Goal: Information Seeking & Learning: Find contact information

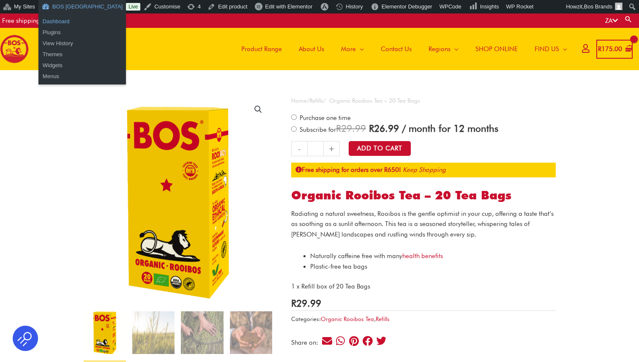
click at [68, 22] on link "Dashboard" at bounding box center [81, 21] width 87 height 11
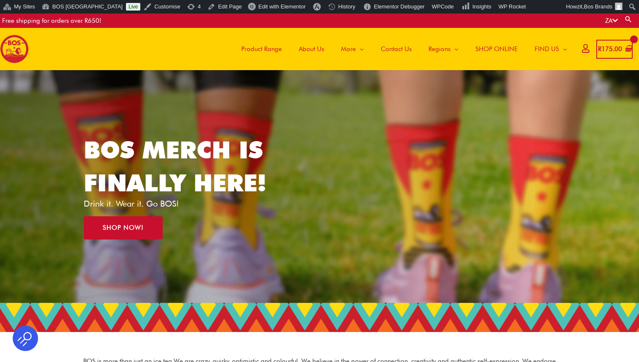
click at [393, 51] on span "Contact Us" at bounding box center [396, 48] width 31 height 25
click at [395, 47] on span "Contact Us" at bounding box center [396, 48] width 31 height 25
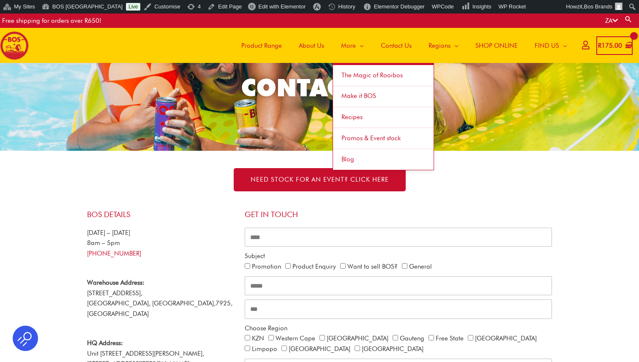
scroll to position [36, 0]
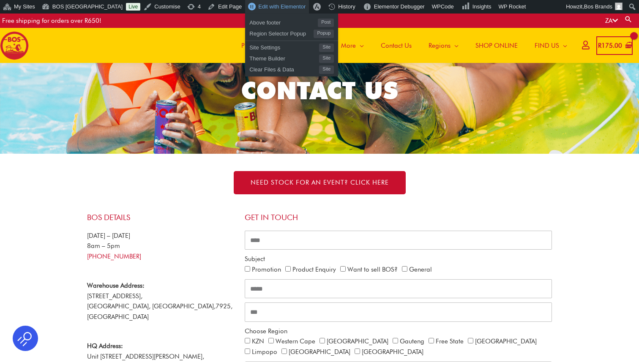
click at [271, 8] on span "Edit with Elementor" at bounding box center [281, 6] width 47 height 6
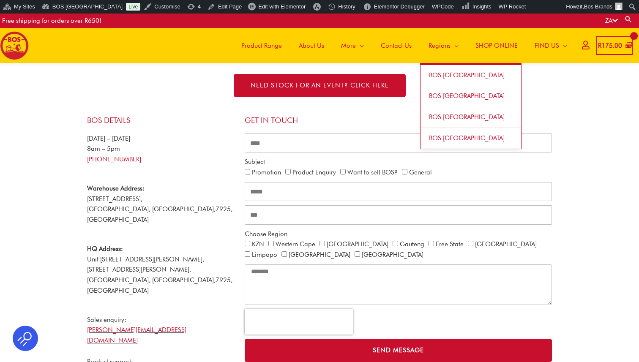
scroll to position [243, 0]
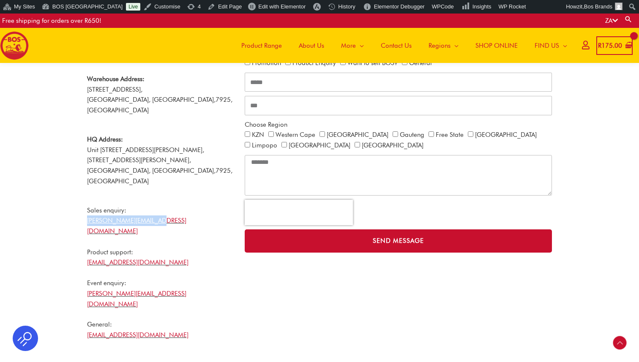
drag, startPoint x: 167, startPoint y: 202, endPoint x: 78, endPoint y: 204, distance: 89.6
click at [78, 204] on section "BOS Details Monday – Friday 8am – 5pm +27 21 465 9989 Warehouse Address: 51 Vib…" at bounding box center [319, 198] width 639 height 413
copy link "[PERSON_NAME][EMAIL_ADDRESS][DOMAIN_NAME]"
drag, startPoint x: 161, startPoint y: 234, endPoint x: 59, endPoint y: 235, distance: 101.9
click at [59, 235] on section "BOS Details Monday – Friday 8am – 5pm +27 21 465 9989 Warehouse Address: 51 Vib…" at bounding box center [319, 198] width 639 height 413
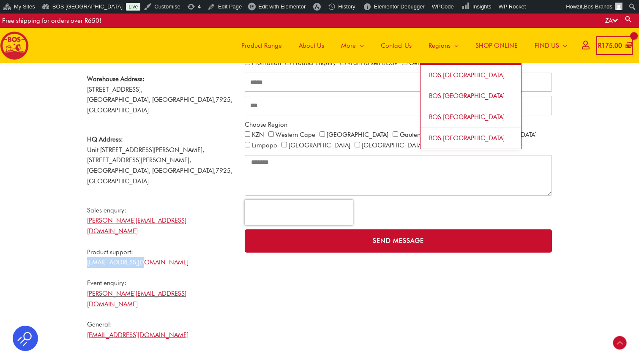
copy link "[EMAIL_ADDRESS][DOMAIN_NAME]"
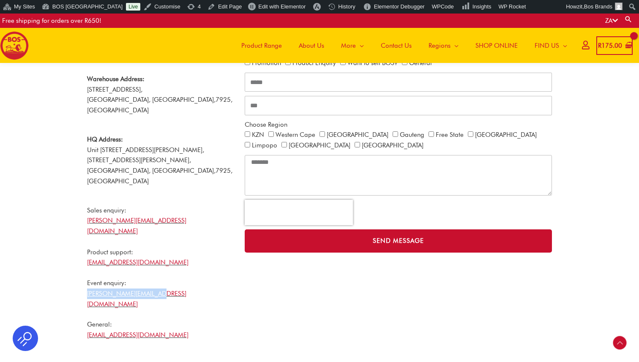
drag, startPoint x: 161, startPoint y: 265, endPoint x: 65, endPoint y: 264, distance: 96.8
click at [65, 264] on section "BOS Details Monday – Friday 8am – 5pm +27 21 465 9989 Warehouse Address: 51 Vib…" at bounding box center [319, 198] width 639 height 413
copy link "[PERSON_NAME][EMAIL_ADDRESS][DOMAIN_NAME]"
drag, startPoint x: 156, startPoint y: 292, endPoint x: 55, endPoint y: 292, distance: 101.0
click at [55, 292] on section "BOS Details Monday – Friday 8am – 5pm +27 21 465 9989 Warehouse Address: 51 Vib…" at bounding box center [319, 198] width 639 height 413
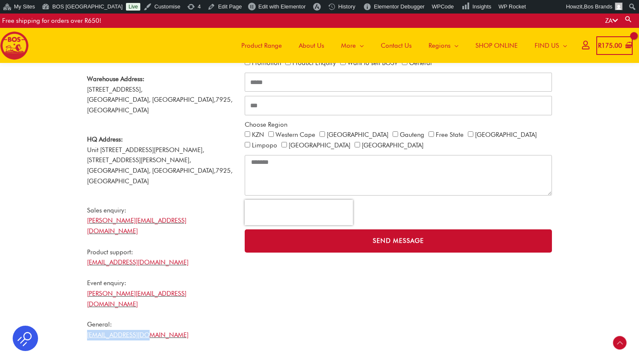
click at [198, 309] on div "BOS Details Monday – Friday 8am – 5pm +27 21 465 9989 Warehouse Address: 51 Vib…" at bounding box center [162, 178] width 158 height 353
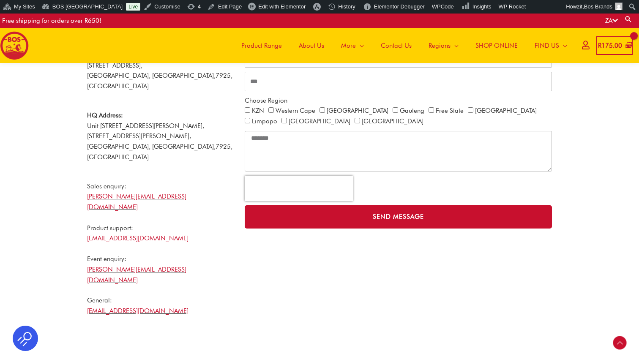
scroll to position [259, 0]
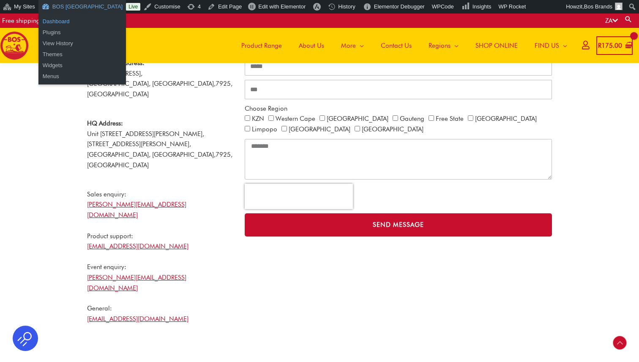
click at [64, 19] on link "Dashboard" at bounding box center [81, 21] width 87 height 11
